Goal: Information Seeking & Learning: Learn about a topic

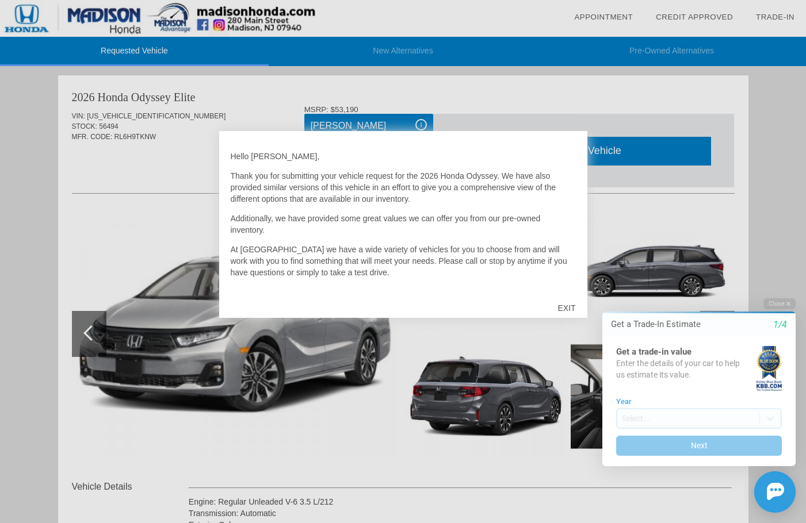
click at [565, 308] on div "EXIT" at bounding box center [566, 308] width 41 height 34
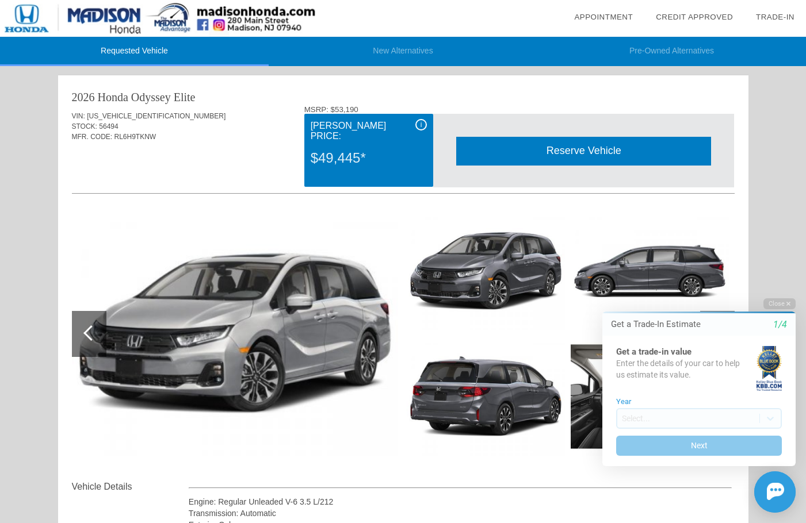
click at [420, 125] on span "i" at bounding box center [421, 125] width 2 height 8
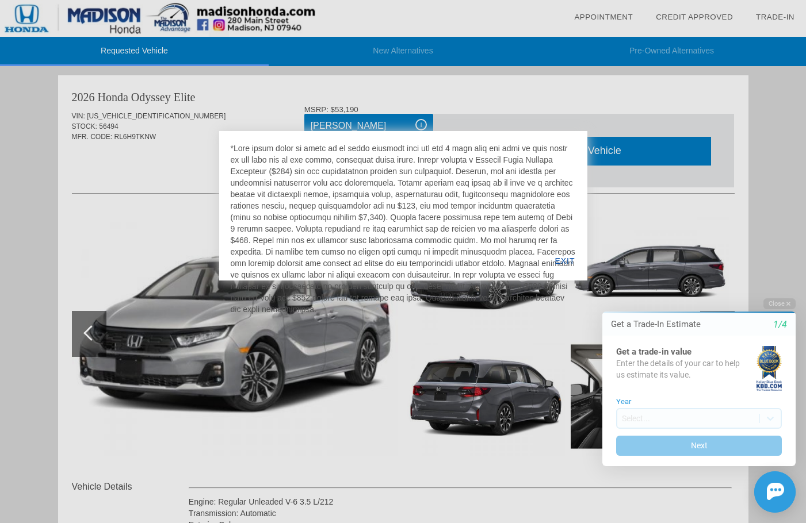
click at [194, 135] on div at bounding box center [403, 261] width 806 height 523
click at [565, 260] on div "EXIT" at bounding box center [564, 260] width 44 height 39
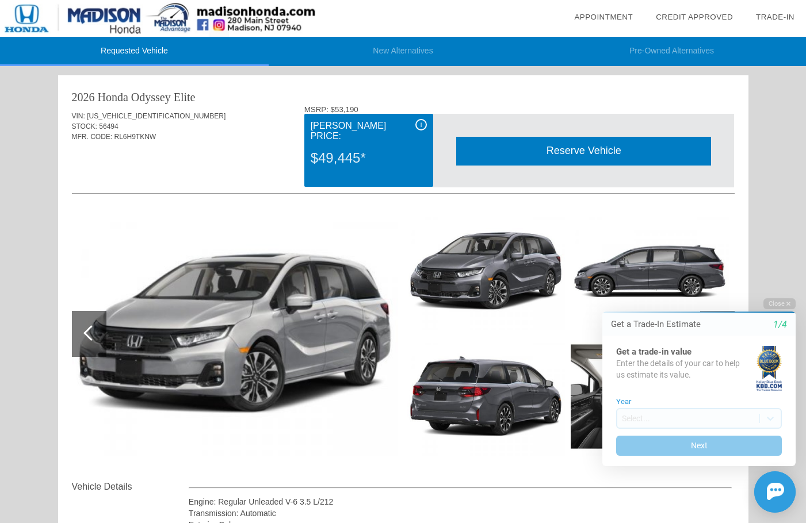
click at [417, 125] on div "i" at bounding box center [420, 124] width 11 height 11
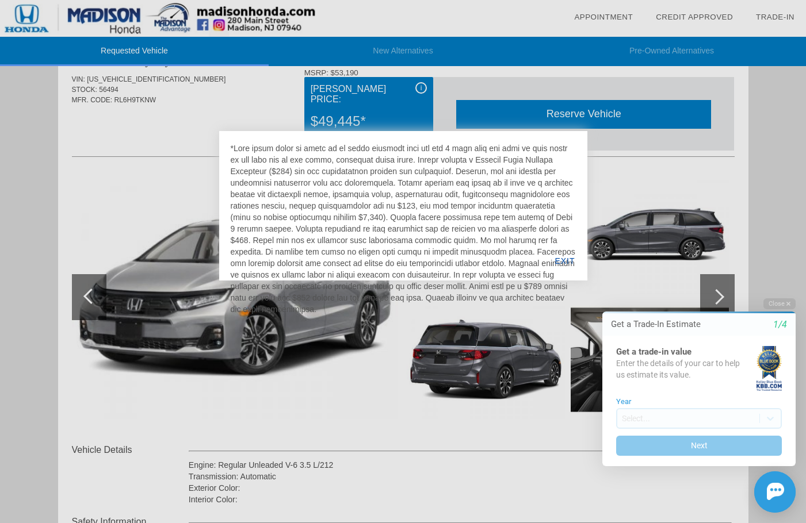
scroll to position [57, 0]
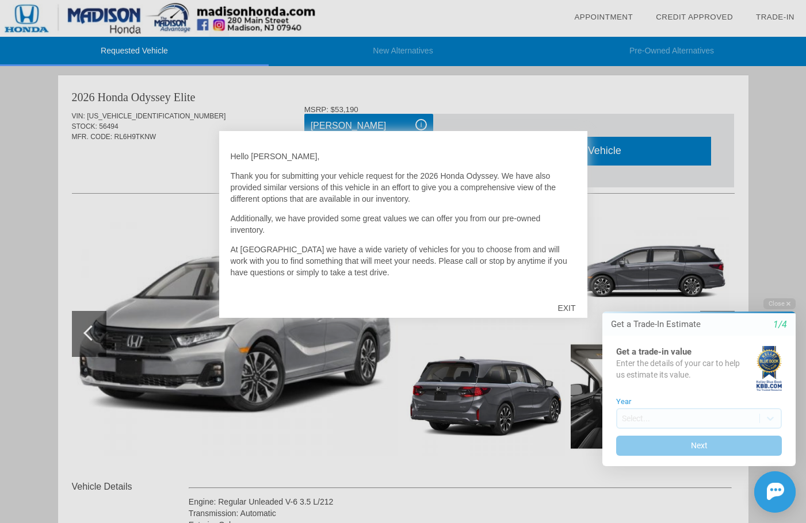
click at [569, 309] on div "EXIT" at bounding box center [566, 308] width 41 height 34
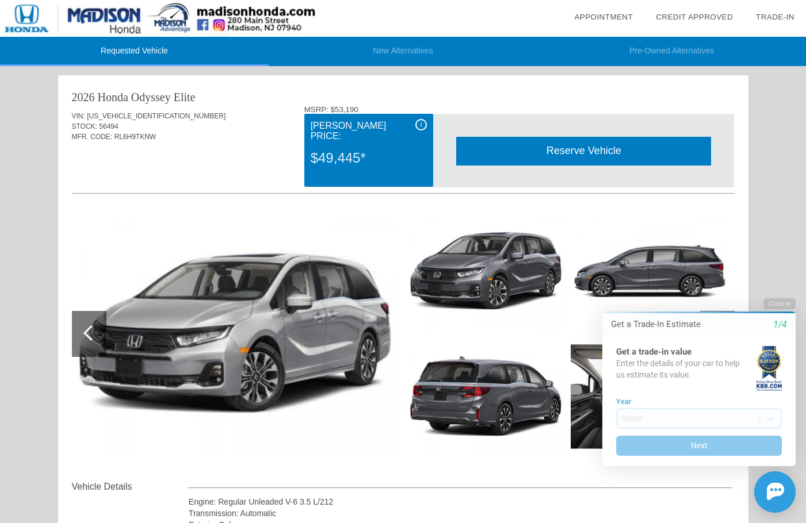
click at [421, 123] on span "i" at bounding box center [421, 125] width 2 height 8
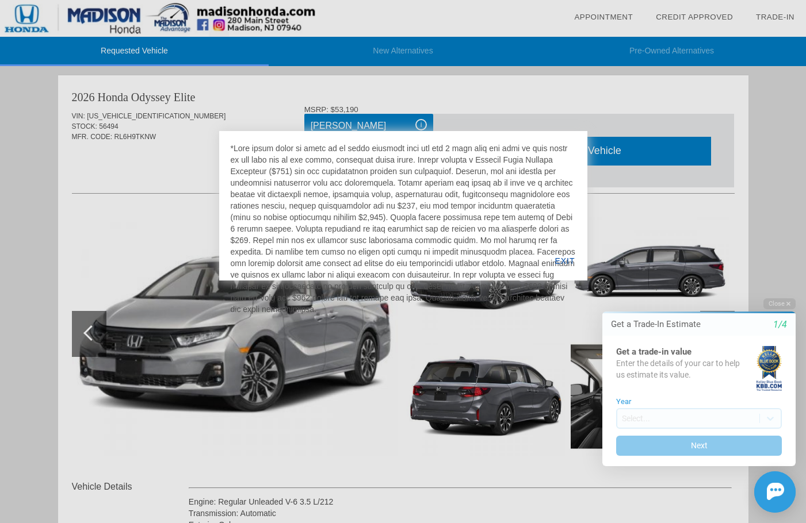
click at [223, 109] on div at bounding box center [403, 261] width 806 height 523
click at [184, 149] on div at bounding box center [403, 261] width 806 height 523
click at [566, 262] on div "EXIT" at bounding box center [564, 260] width 44 height 39
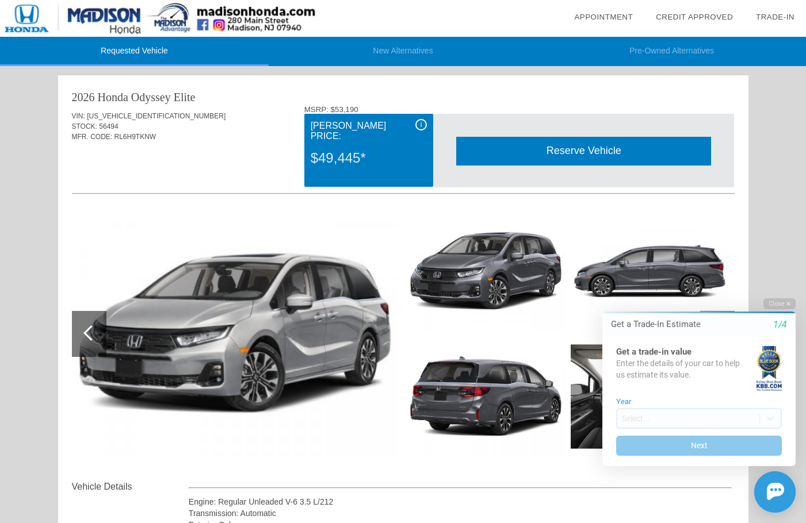
click at [420, 122] on span "i" at bounding box center [421, 125] width 2 height 8
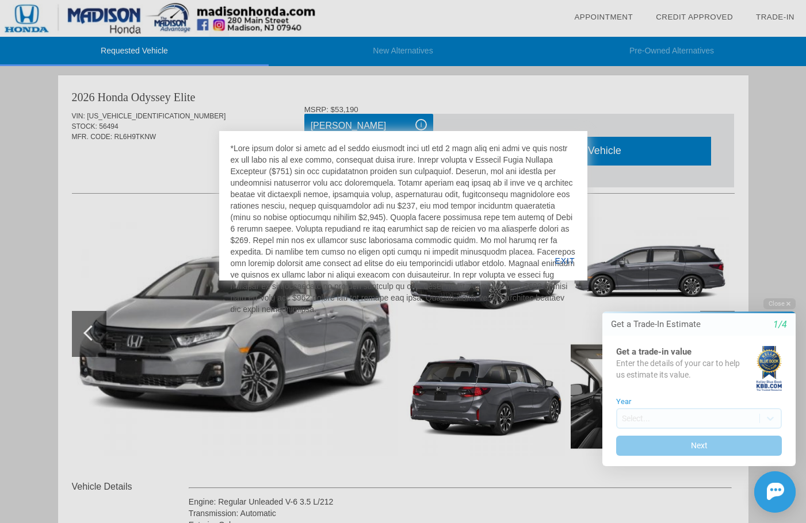
click at [155, 149] on div at bounding box center [403, 261] width 806 height 523
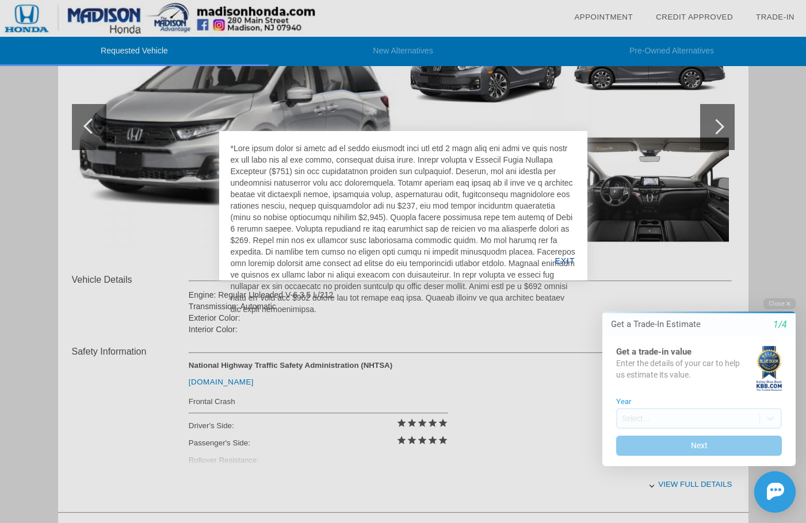
scroll to position [205, 0]
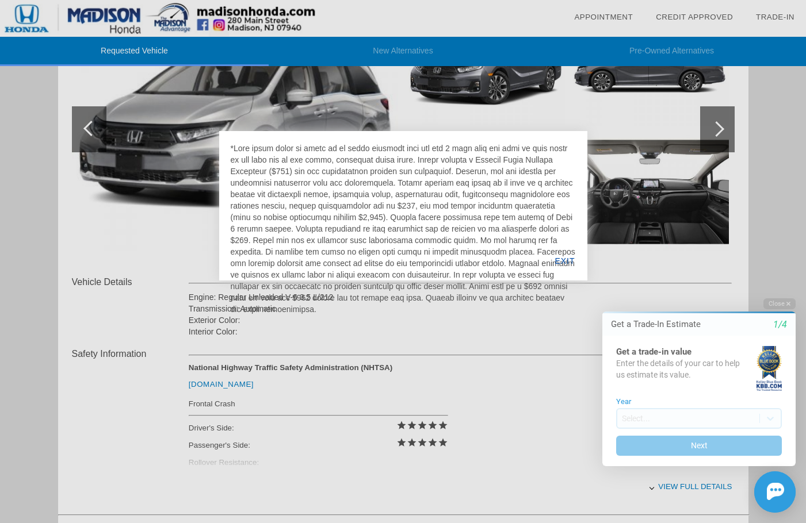
click at [560, 260] on div "EXIT" at bounding box center [564, 260] width 44 height 39
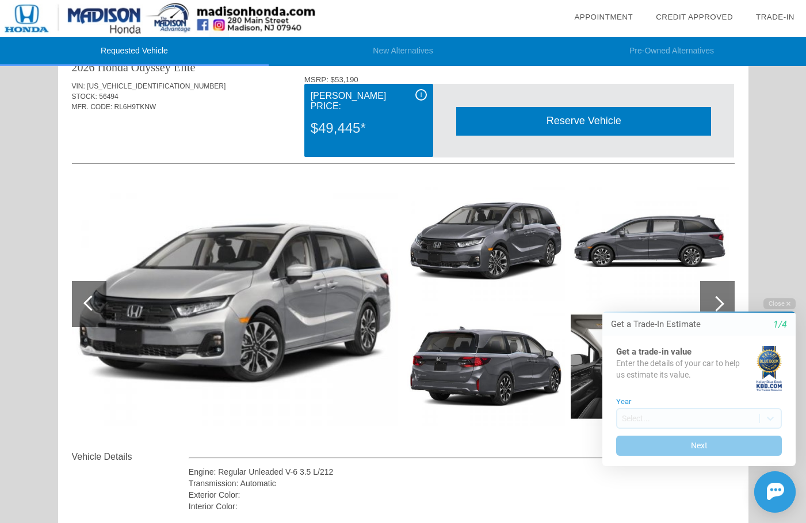
scroll to position [0, 0]
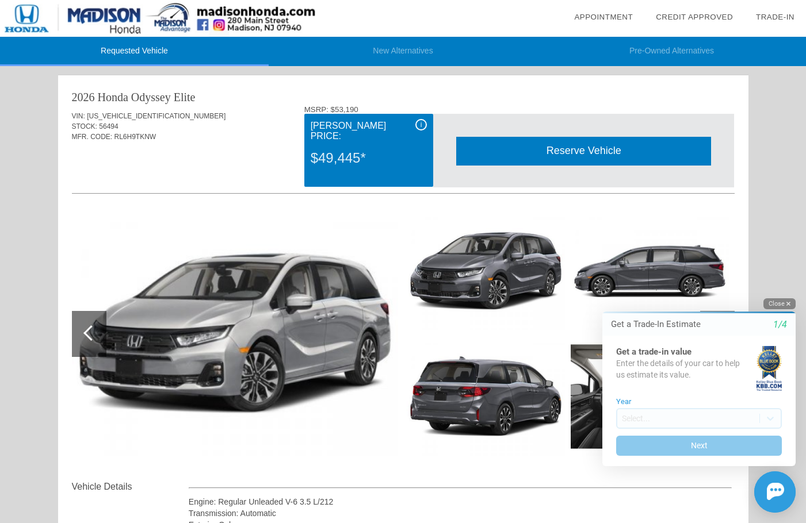
click at [785, 301] on button "Close" at bounding box center [779, 303] width 32 height 11
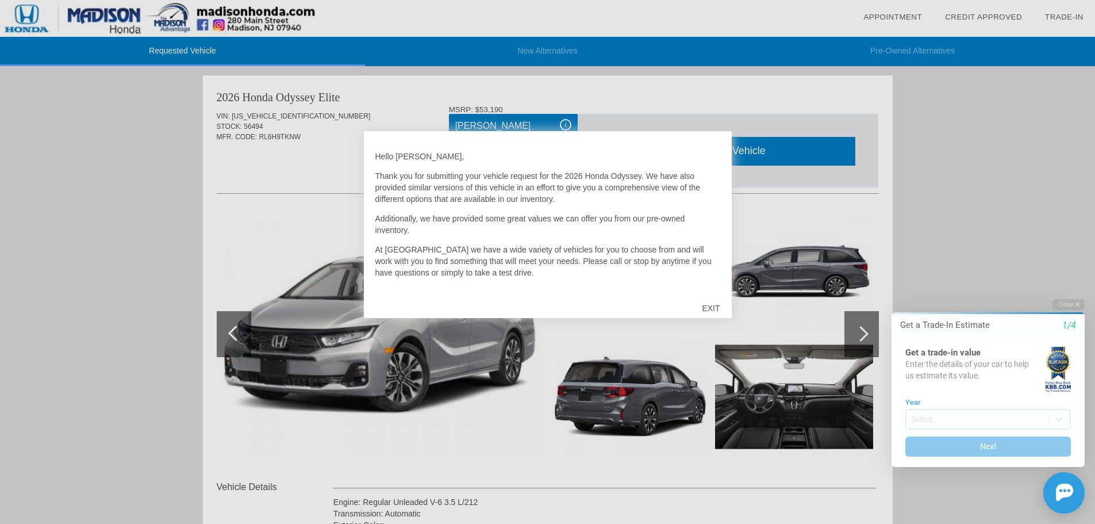
click at [702, 309] on div "EXIT" at bounding box center [711, 308] width 41 height 34
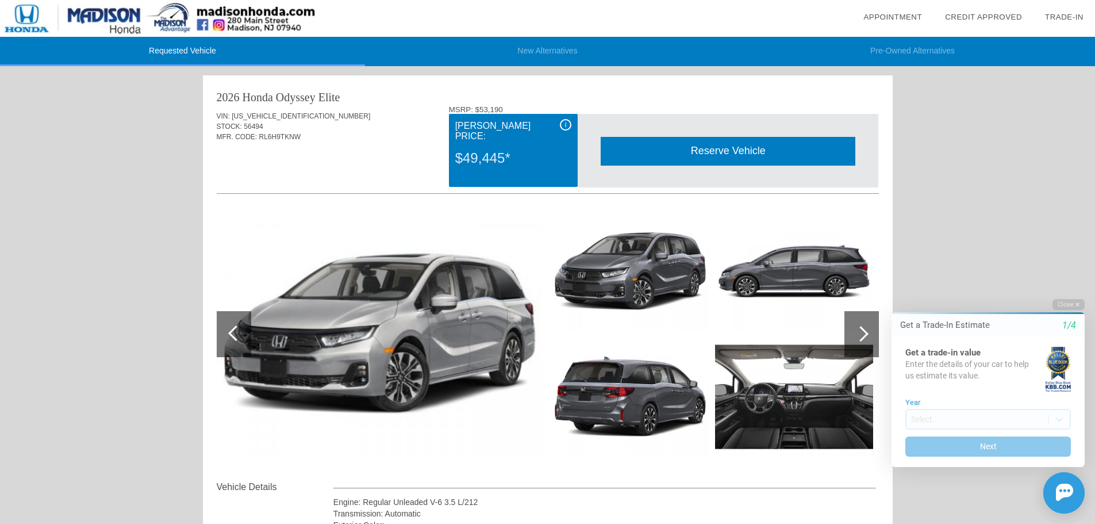
click at [561, 122] on div "i" at bounding box center [565, 124] width 11 height 11
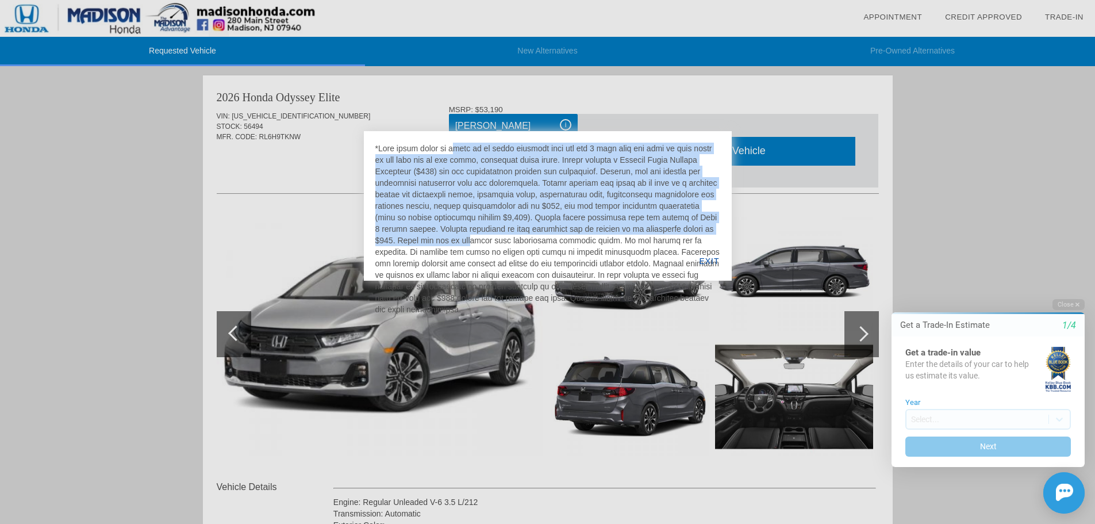
drag, startPoint x: 378, startPoint y: 149, endPoint x: 722, endPoint y: 233, distance: 353.9
click at [722, 233] on div "EXIT" at bounding box center [548, 205] width 368 height 149
click at [375, 212] on div at bounding box center [547, 229] width 345 height 172
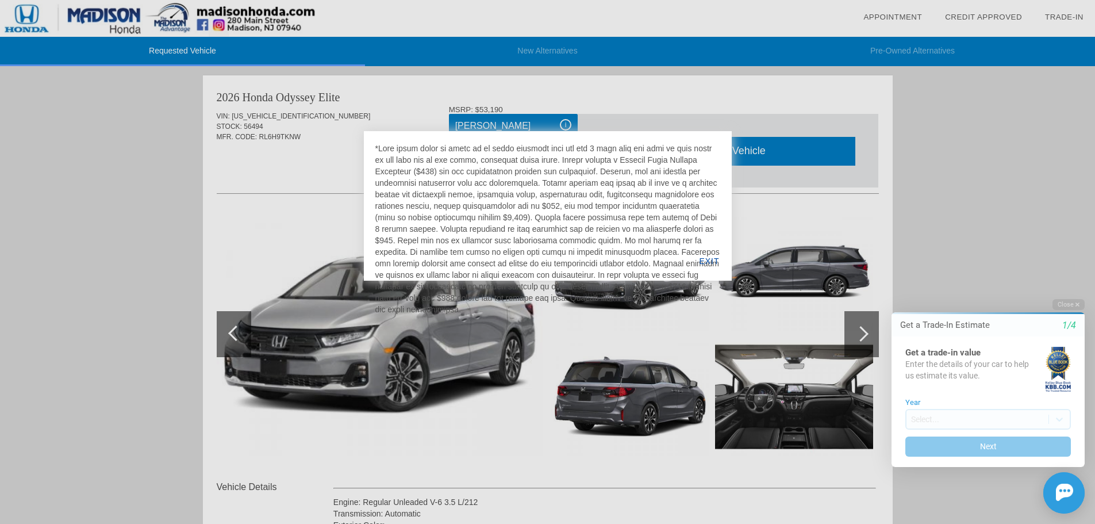
drag, startPoint x: 375, startPoint y: 217, endPoint x: 719, endPoint y: 297, distance: 353.0
click at [719, 297] on div at bounding box center [547, 229] width 345 height 172
